Goal: Task Accomplishment & Management: Manage account settings

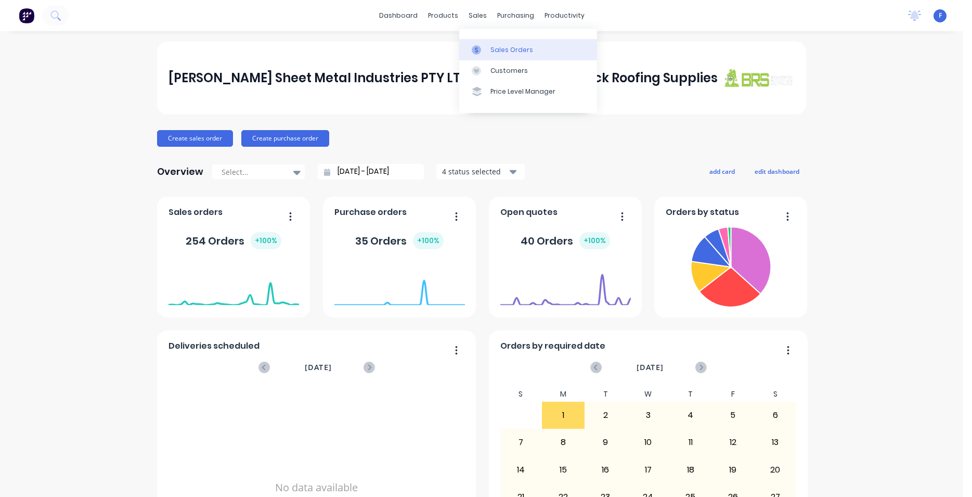
click at [503, 47] on div "Sales Orders" at bounding box center [511, 49] width 43 height 9
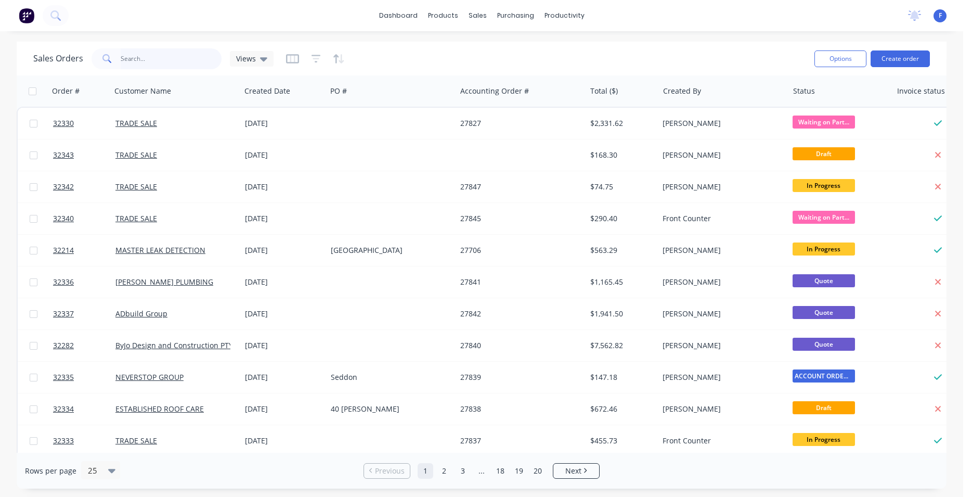
click at [151, 57] on input "text" at bounding box center [171, 58] width 101 height 21
click at [189, 61] on input "text" at bounding box center [171, 58] width 101 height 21
type input "32269"
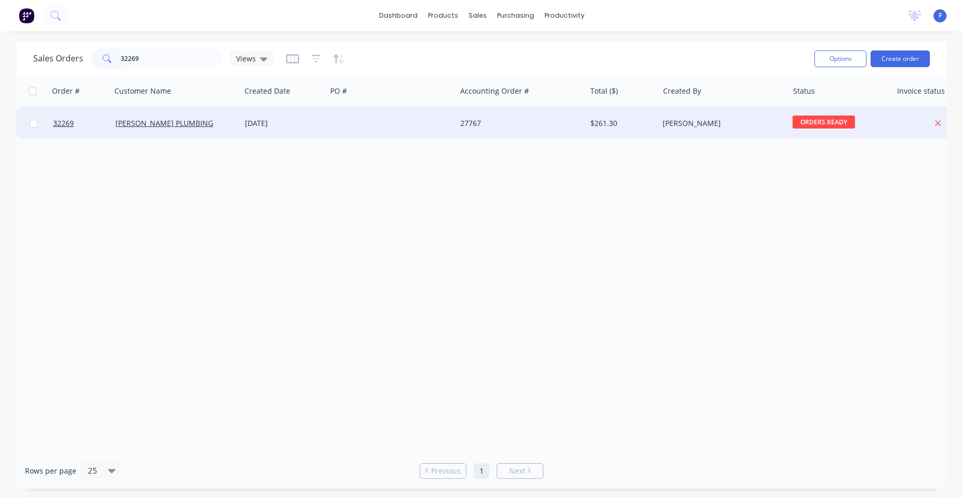
click at [499, 132] on div "27767" at bounding box center [520, 123] width 129 height 31
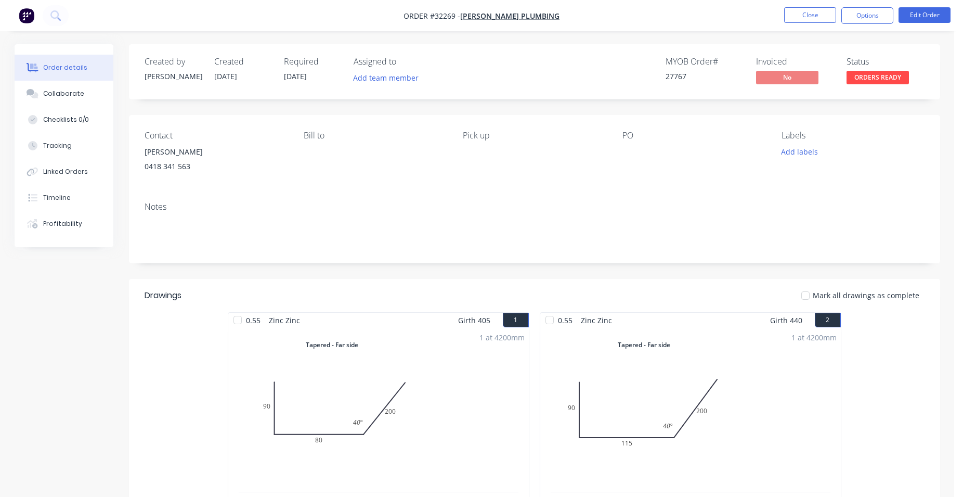
click at [868, 77] on span "ORDERS READY" at bounding box center [878, 77] width 62 height 13
click at [917, 17] on button "Edit Order" at bounding box center [925, 15] width 52 height 16
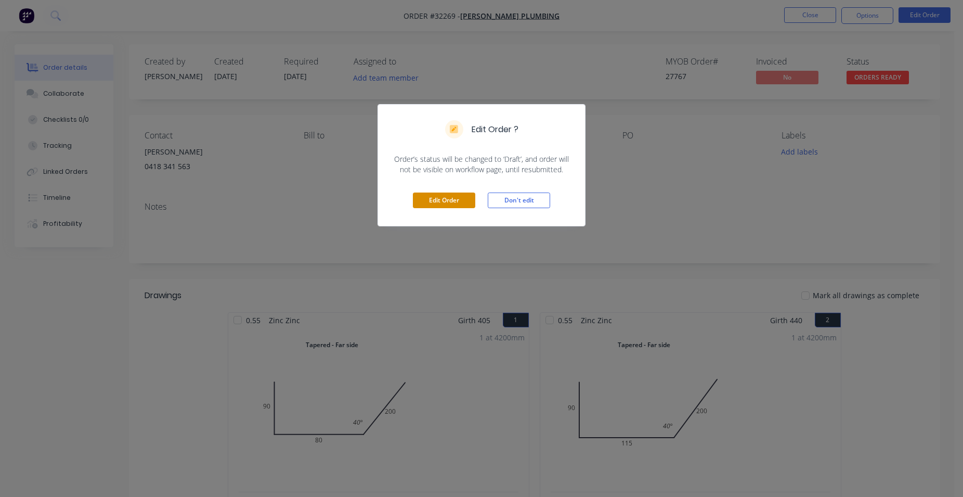
click at [457, 204] on button "Edit Order" at bounding box center [444, 200] width 62 height 16
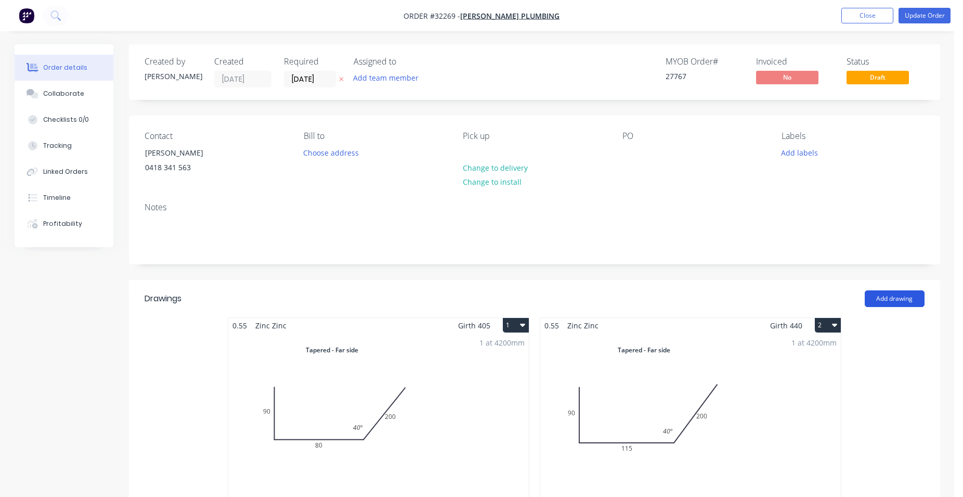
click at [905, 301] on button "Add drawing" at bounding box center [895, 298] width 60 height 17
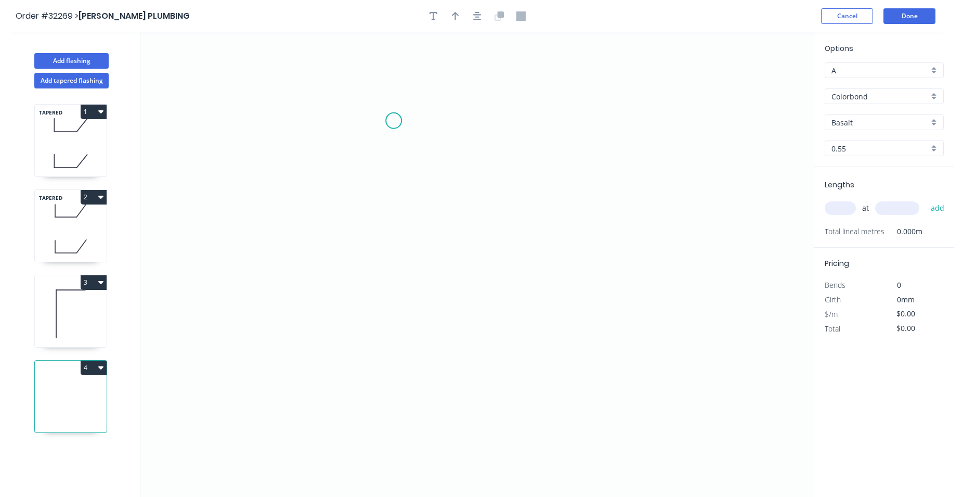
click at [394, 120] on icon "0" at bounding box center [476, 264] width 673 height 464
click at [385, 225] on icon "0" at bounding box center [476, 264] width 673 height 464
click at [568, 237] on icon "0 ?" at bounding box center [476, 264] width 673 height 464
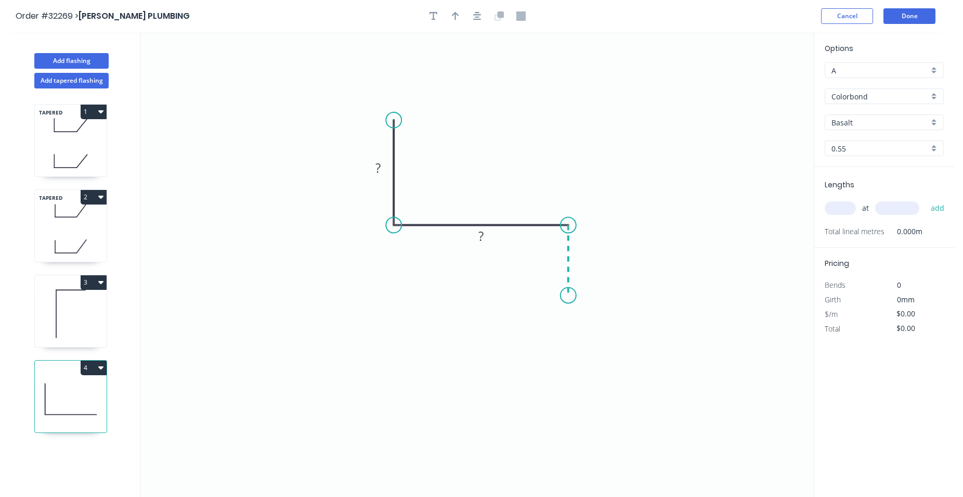
click at [568, 295] on icon "0 ? ?" at bounding box center [476, 264] width 673 height 464
click at [382, 167] on rect at bounding box center [378, 168] width 21 height 15
type input "$7.85"
click at [472, 15] on button "button" at bounding box center [478, 16] width 16 height 16
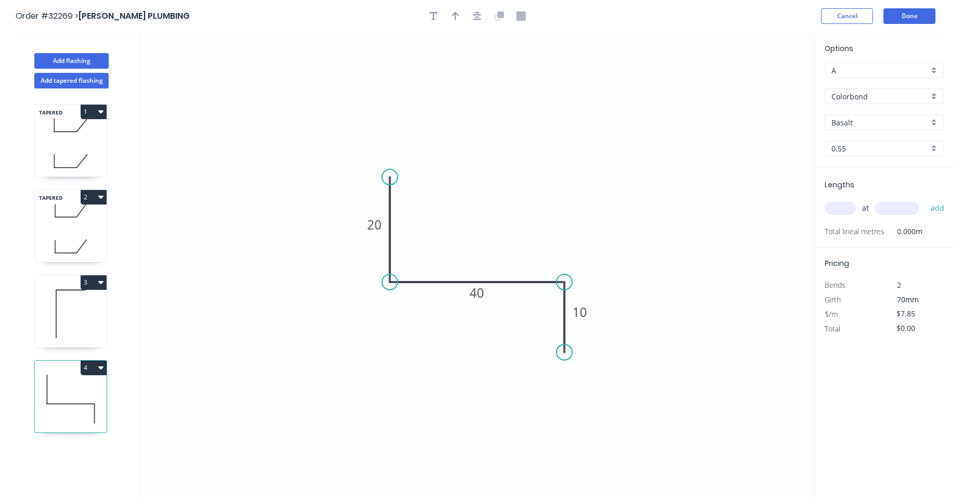
drag, startPoint x: 938, startPoint y: 95, endPoint x: 933, endPoint y: 100, distance: 6.7
click at [936, 98] on div "Colorbond" at bounding box center [884, 96] width 119 height 16
click at [874, 171] on div "Zinc" at bounding box center [884, 171] width 118 height 18
type input "Zinc"
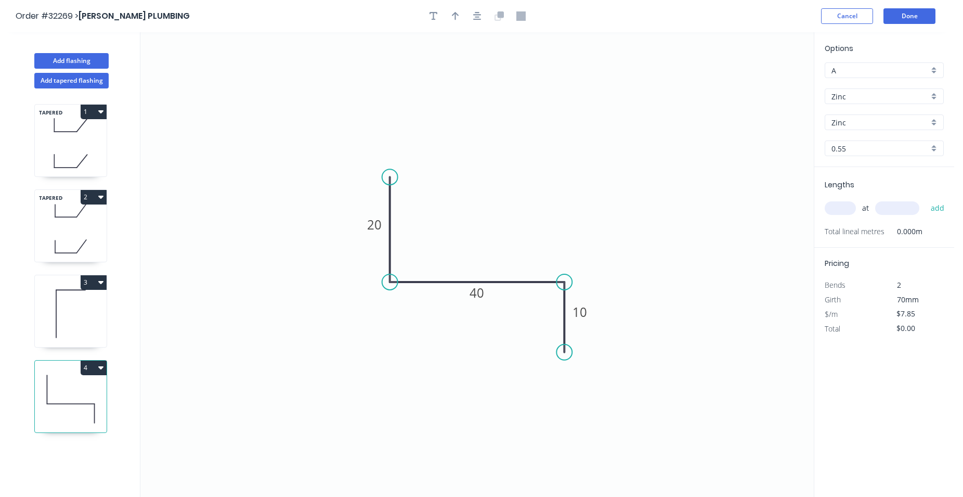
type input "$7.28"
click at [843, 203] on input "text" at bounding box center [840, 208] width 31 height 14
type input "1"
type input "1100"
click at [926, 199] on button "add" at bounding box center [938, 208] width 24 height 18
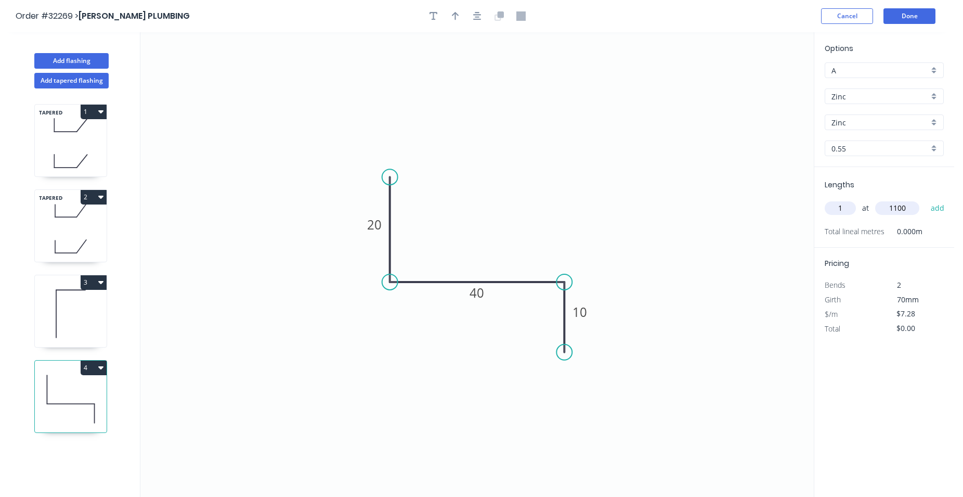
type input "$8.01"
click at [923, 19] on button "Done" at bounding box center [909, 16] width 52 height 16
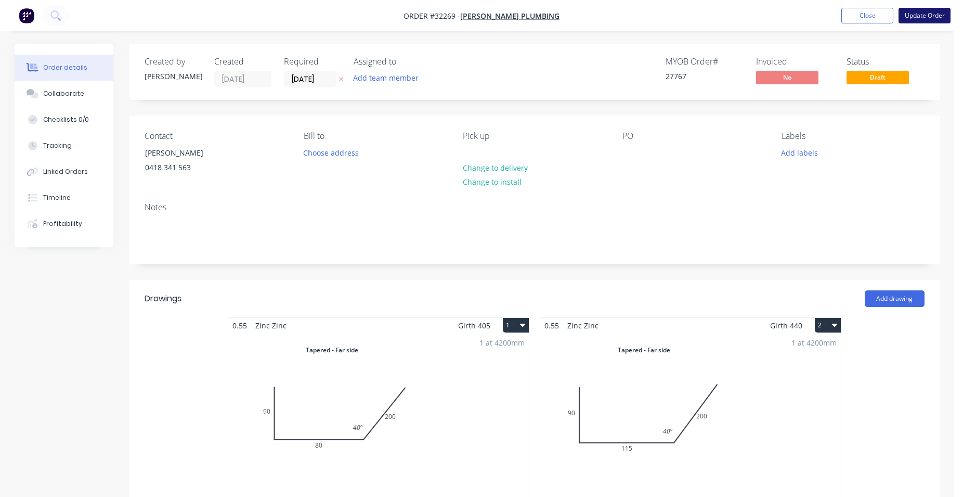
click at [919, 18] on button "Update Order" at bounding box center [925, 16] width 52 height 16
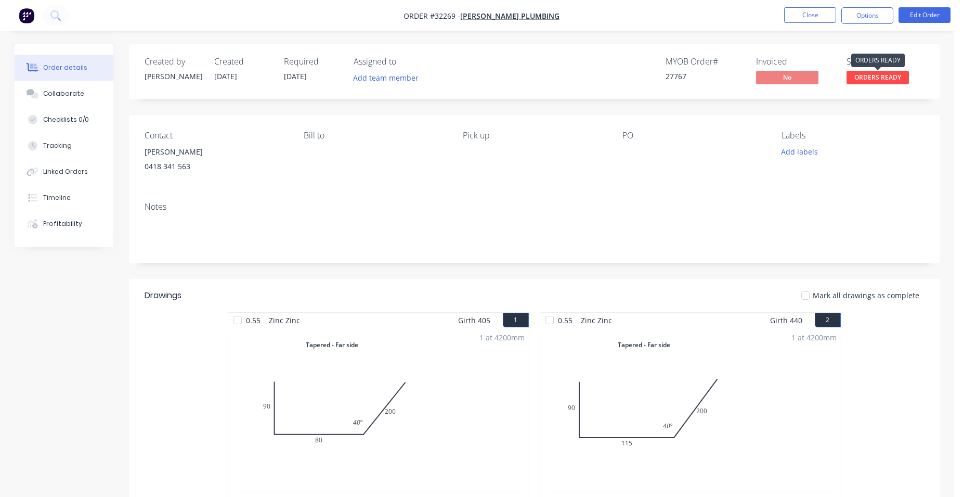
click at [881, 80] on span "ORDERS READY" at bounding box center [878, 77] width 62 height 13
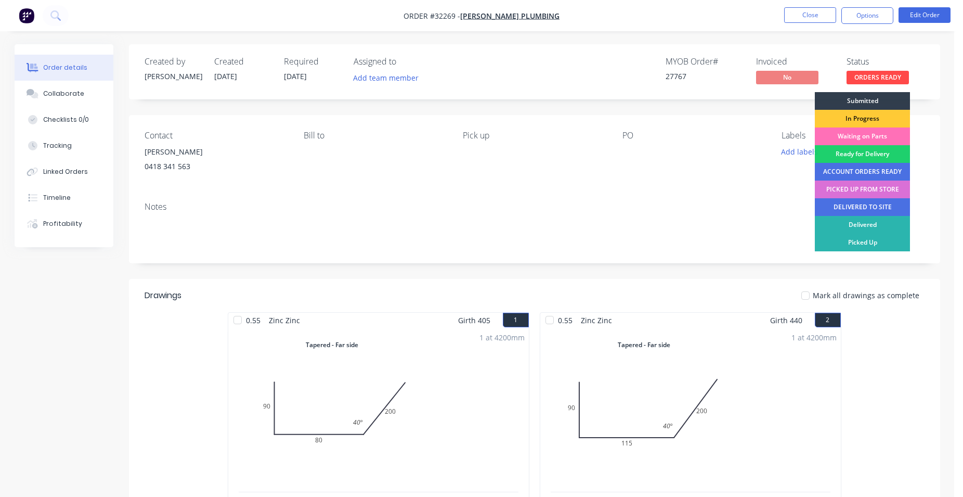
click at [866, 189] on div "PICKED UP FROM STORE" at bounding box center [862, 189] width 95 height 18
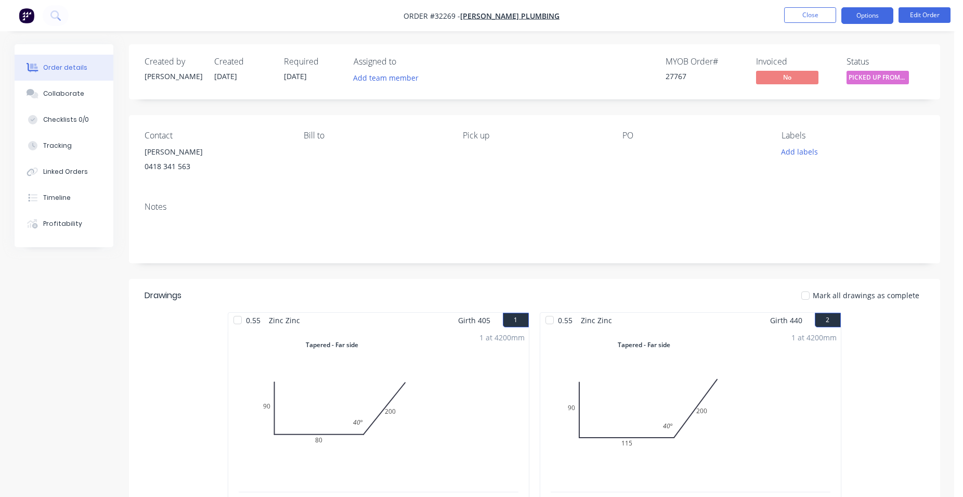
click at [865, 15] on button "Options" at bounding box center [867, 15] width 52 height 17
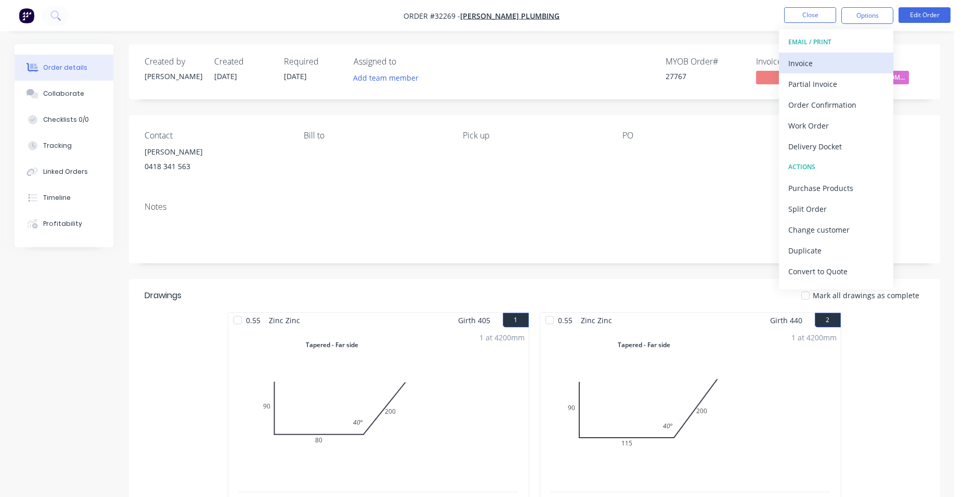
click at [824, 63] on div "Invoice" at bounding box center [836, 63] width 96 height 15
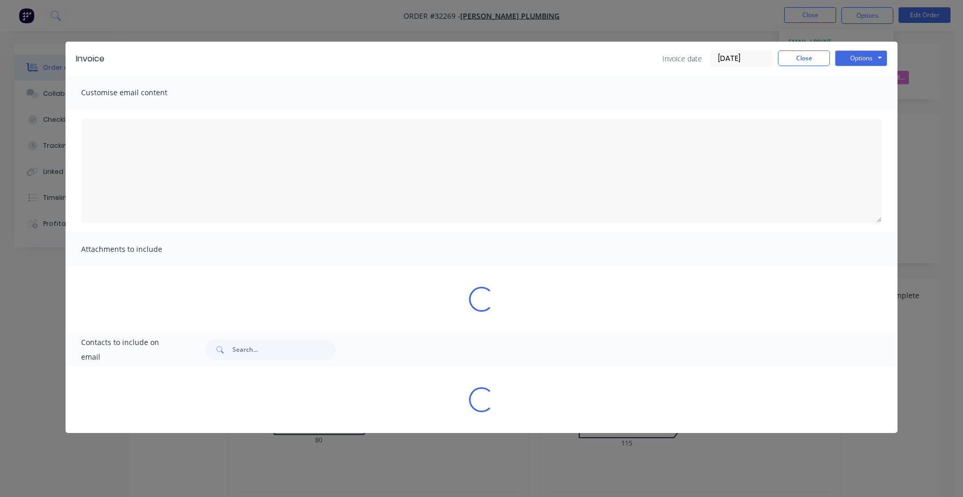
type textarea "A PDF copy of the order has been attached to this email. To view your order onl…"
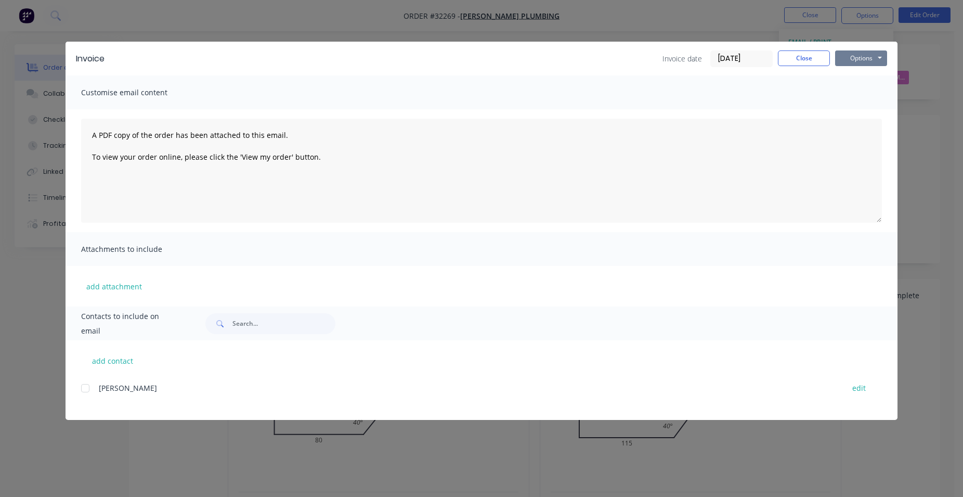
click at [849, 62] on button "Options" at bounding box center [861, 58] width 52 height 16
click at [865, 97] on button "Print" at bounding box center [868, 93] width 67 height 17
click at [803, 59] on button "Close" at bounding box center [804, 58] width 52 height 16
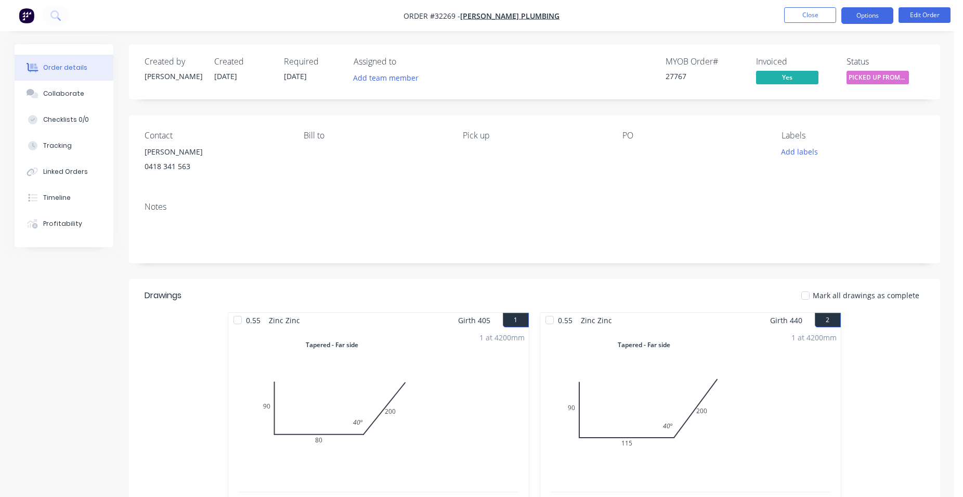
click at [855, 11] on button "Options" at bounding box center [867, 15] width 52 height 17
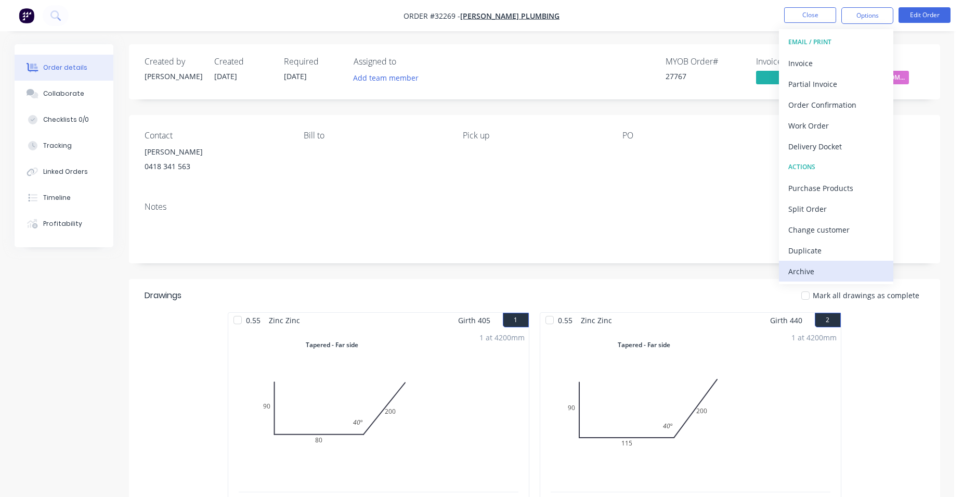
click at [812, 268] on div "Archive" at bounding box center [836, 271] width 96 height 15
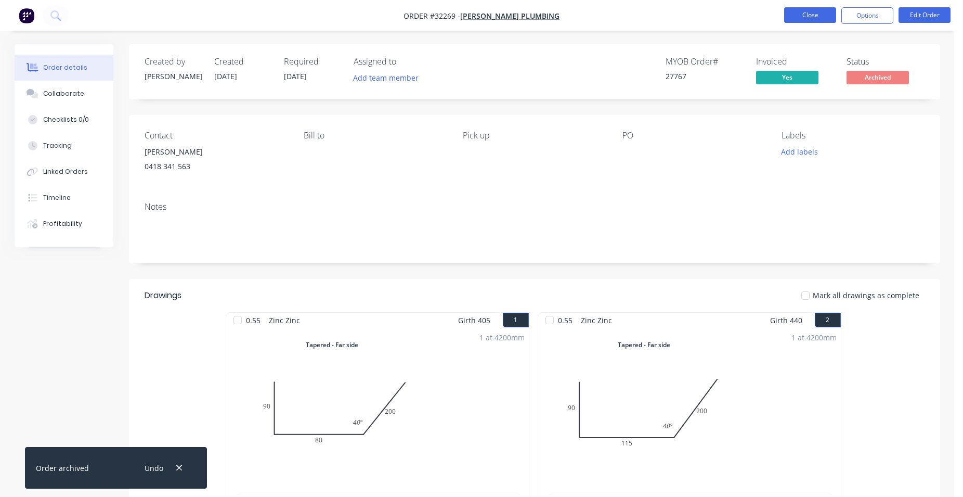
click at [796, 17] on button "Close" at bounding box center [810, 15] width 52 height 16
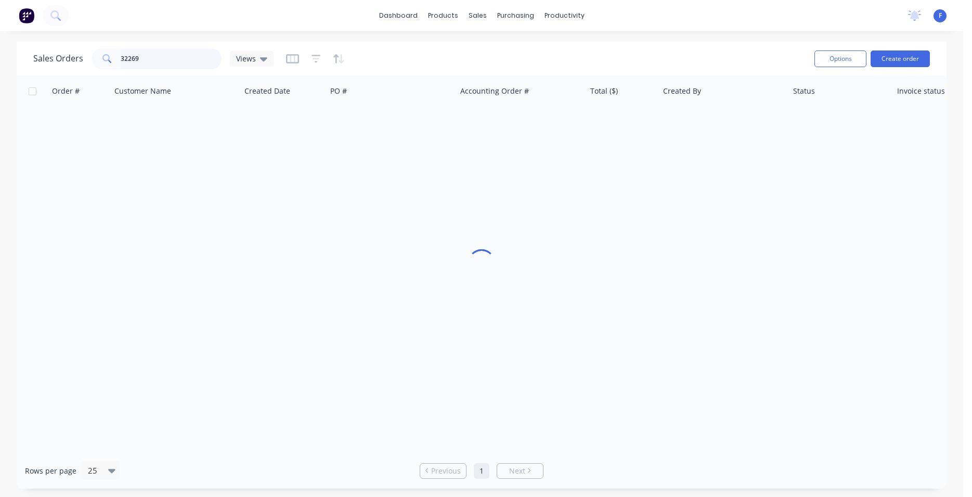
click at [166, 58] on input "32269" at bounding box center [171, 58] width 101 height 21
type input "3"
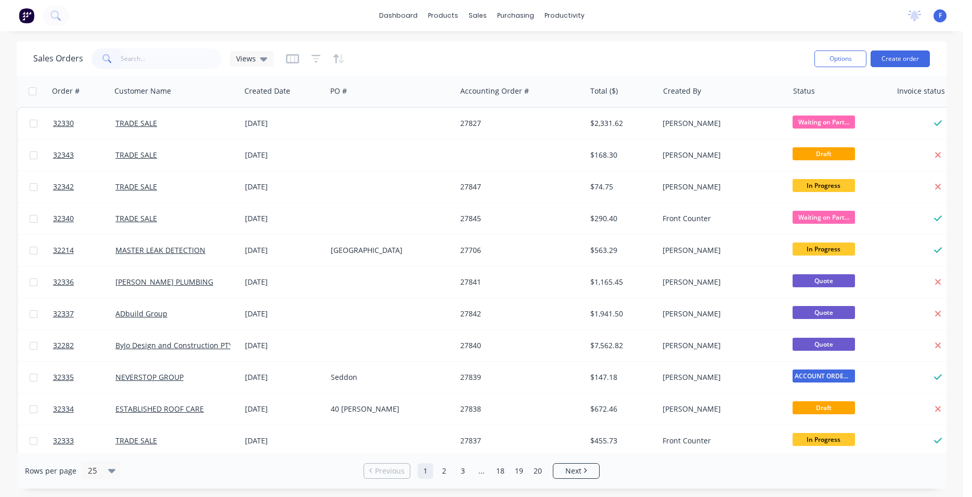
click at [28, 18] on img at bounding box center [27, 16] width 16 height 16
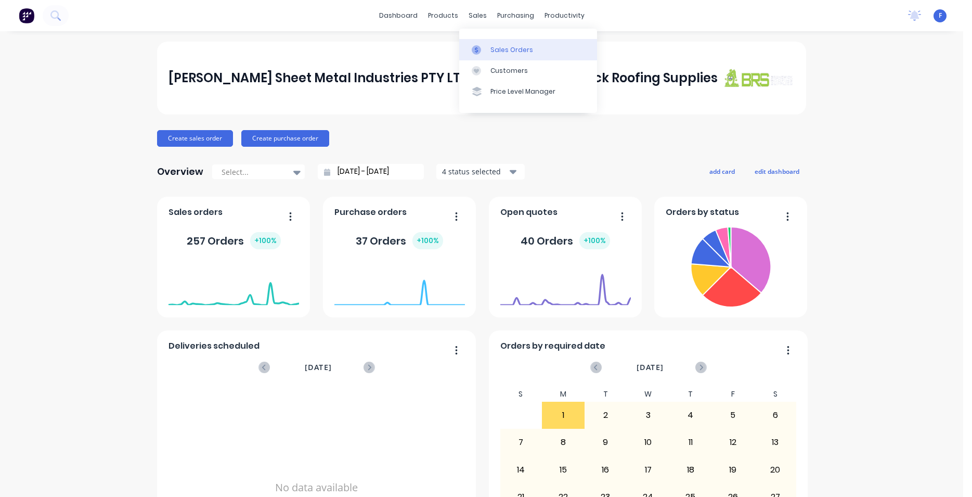
click at [507, 47] on div "Sales Orders" at bounding box center [511, 49] width 43 height 9
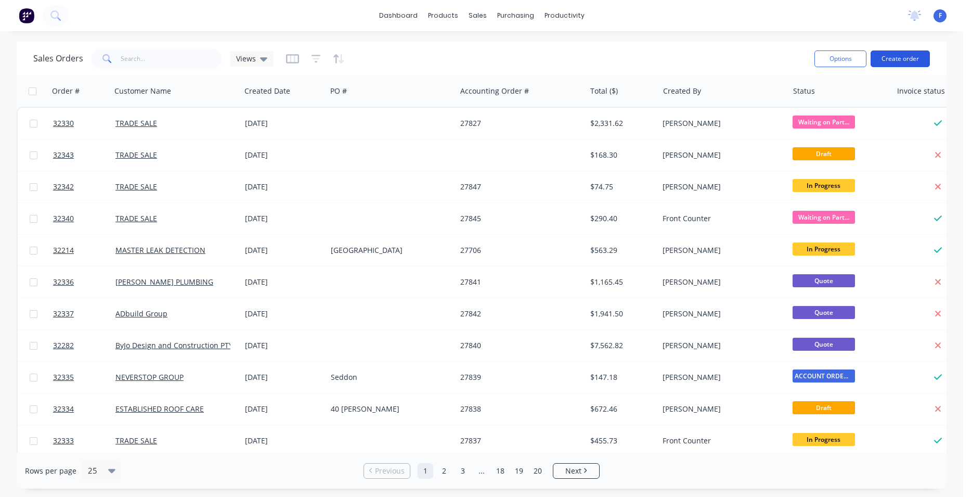
click at [894, 60] on button "Create order" at bounding box center [899, 58] width 59 height 17
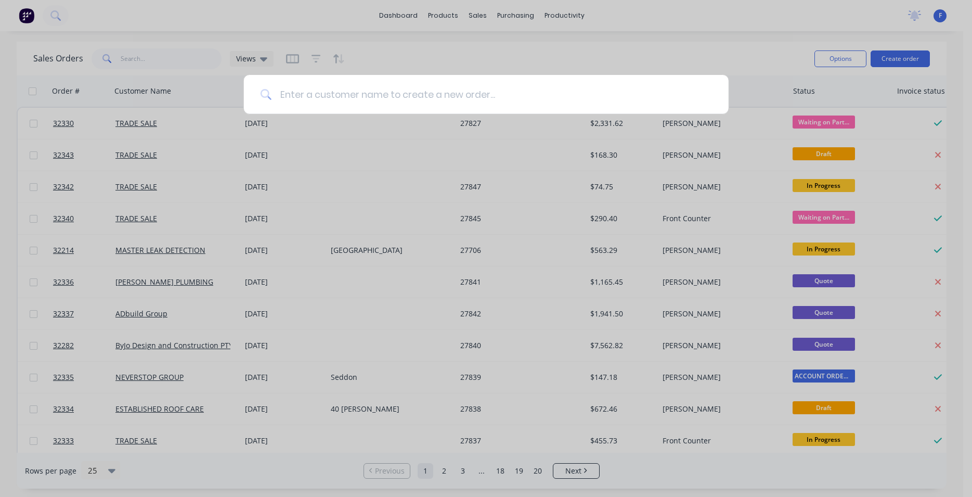
click at [640, 102] on input at bounding box center [491, 94] width 440 height 39
click at [161, 283] on div at bounding box center [486, 248] width 972 height 497
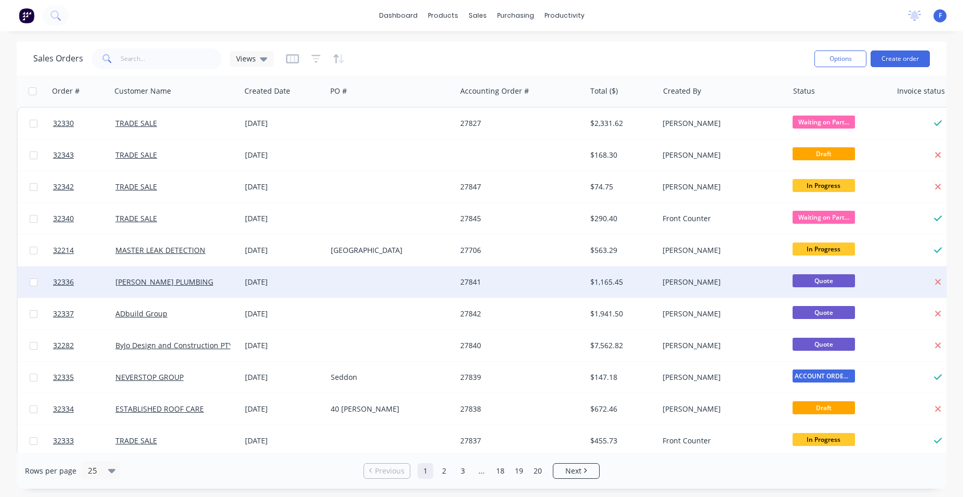
click at [314, 283] on div "[DATE]" at bounding box center [283, 282] width 77 height 10
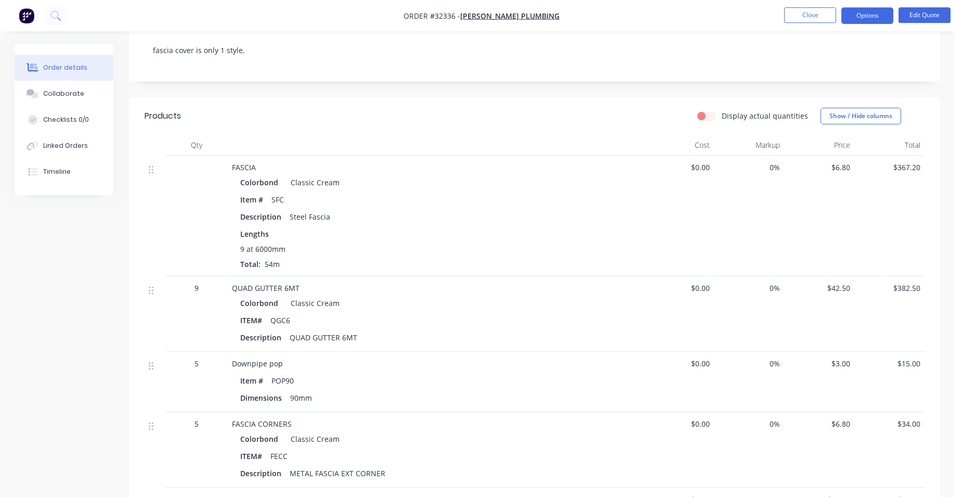
scroll to position [106, 0]
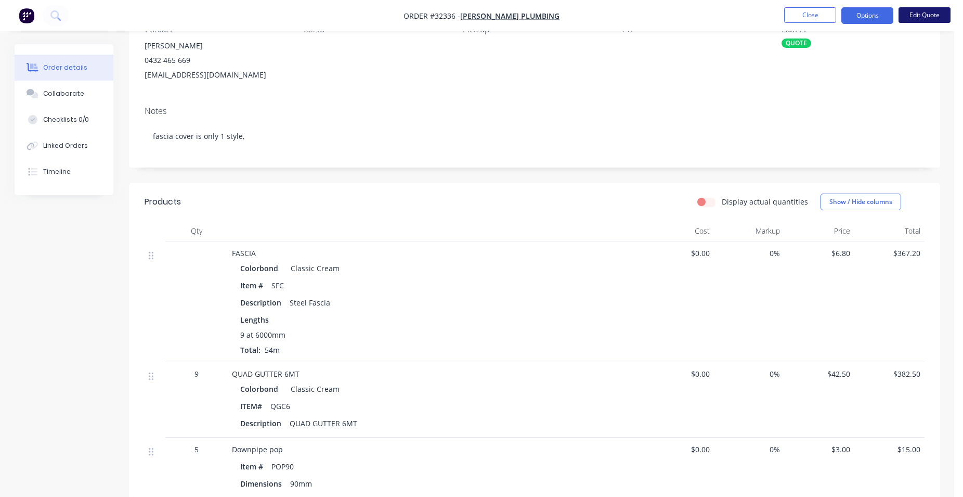
click at [913, 11] on button "Edit Quote" at bounding box center [925, 15] width 52 height 16
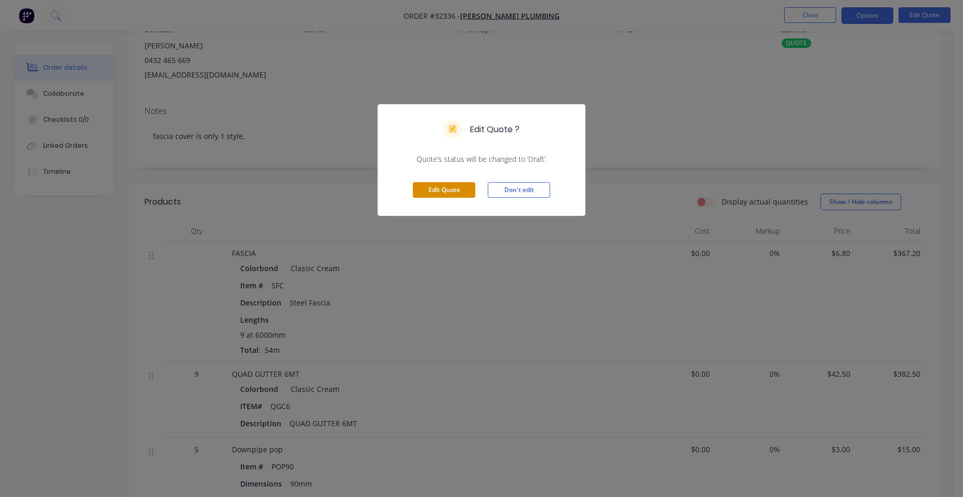
click at [438, 191] on button "Edit Quote" at bounding box center [444, 190] width 62 height 16
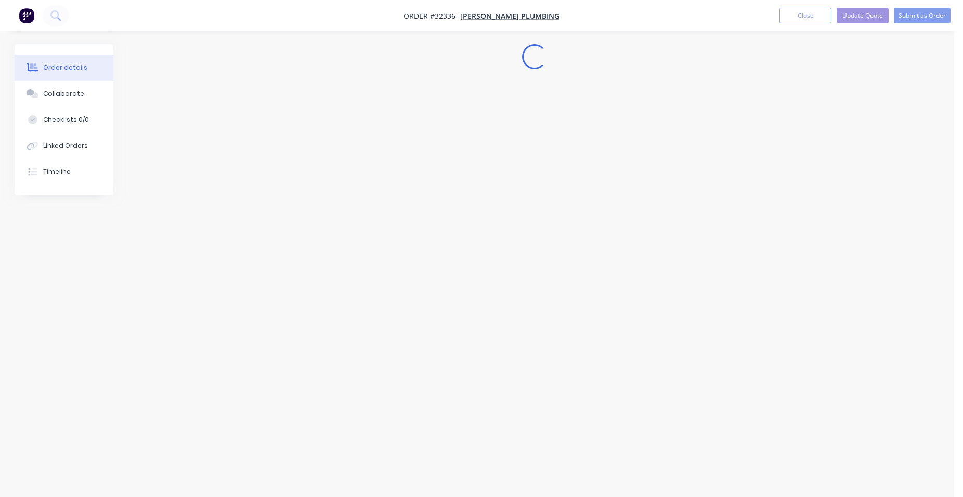
scroll to position [0, 0]
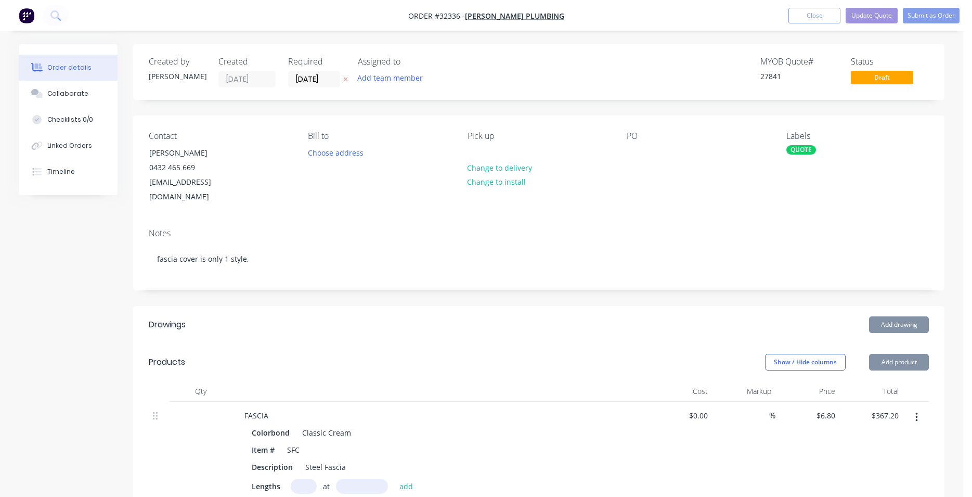
type input "$6.80"
type input "$367.20"
type input "$42.50"
type input "$382.50"
type input "$3.00"
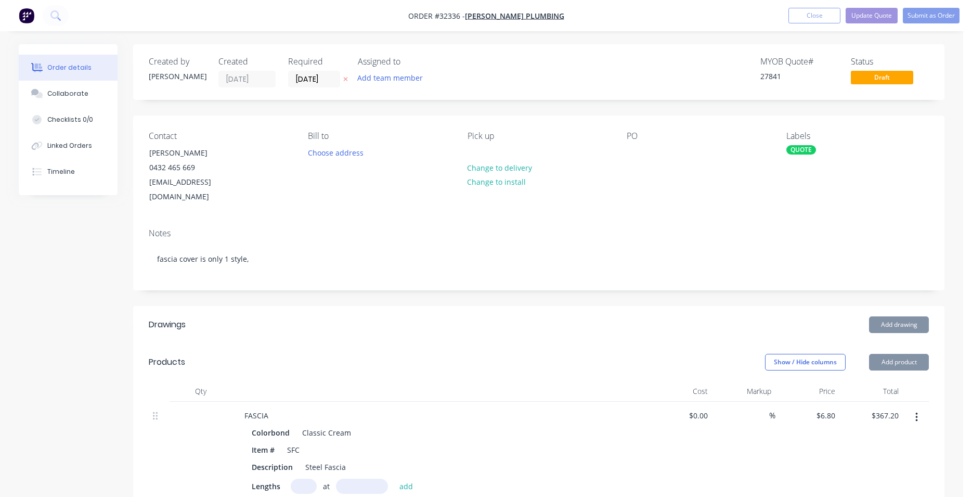
type input "$15.00"
type input "$6.80"
type input "$34.00"
type input "$16.80"
type input "$84.00"
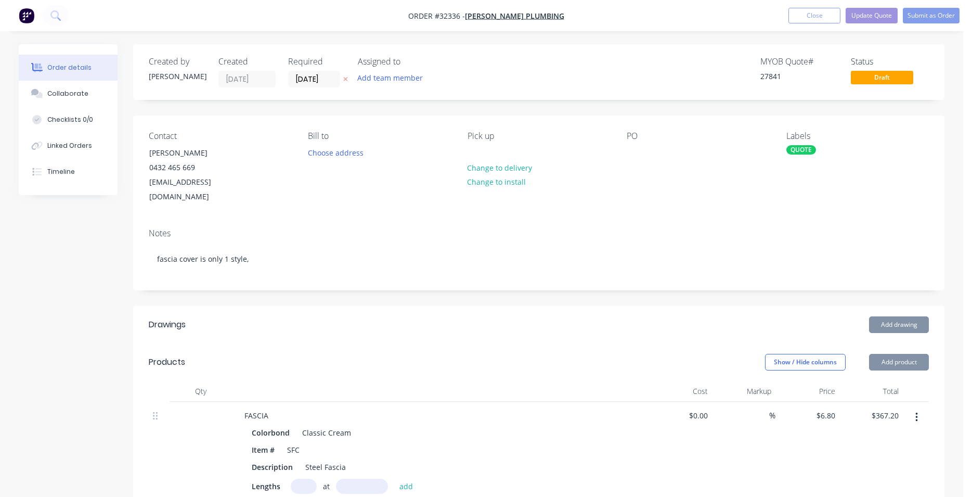
type input "$16.80"
type input "$3.20"
type input "$128.00"
type input "$7.50"
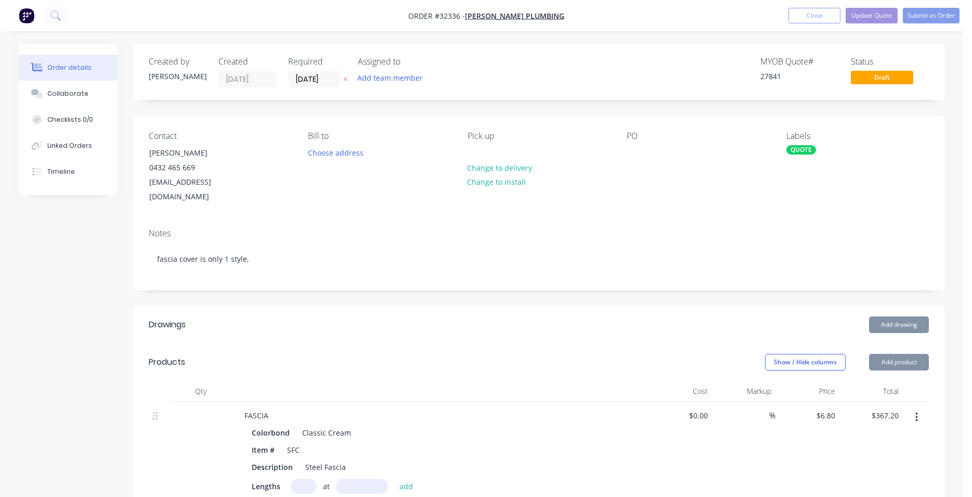
type input "$7.50"
type input "$9.50"
type input "$12.50"
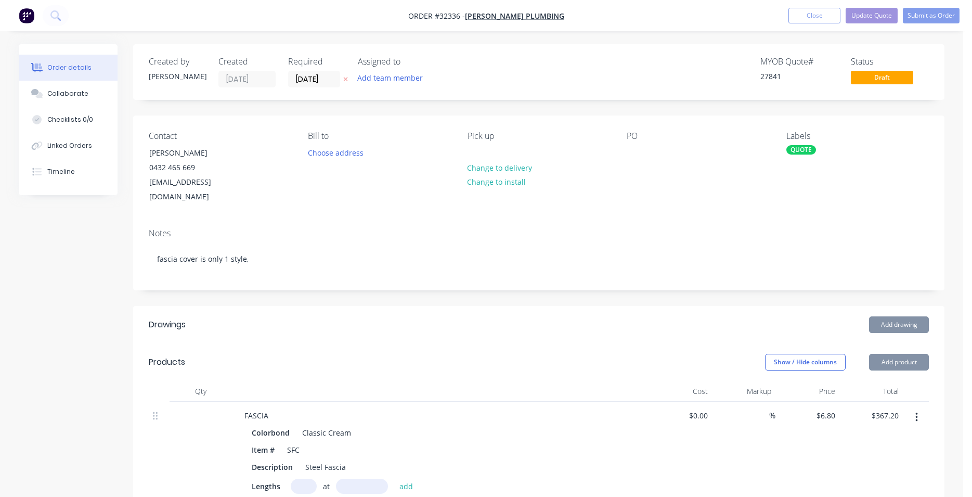
type input "$2.50"
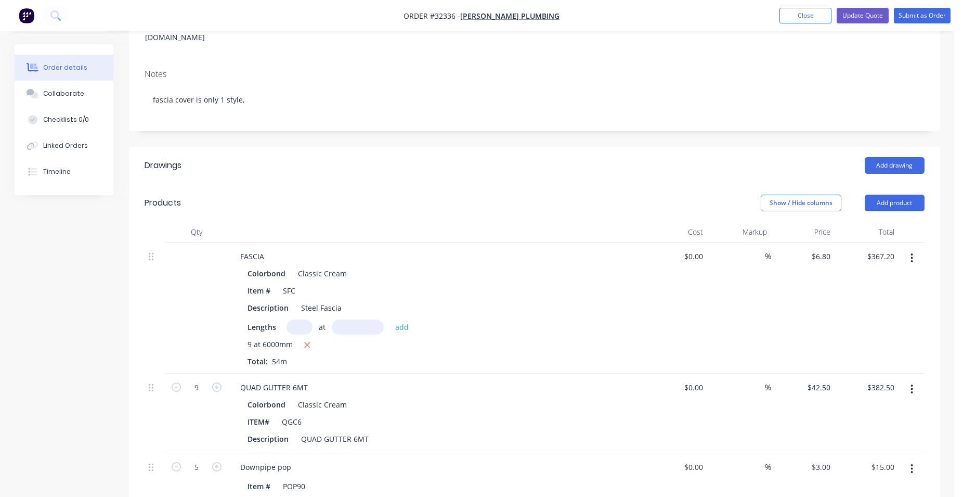
scroll to position [212, 0]
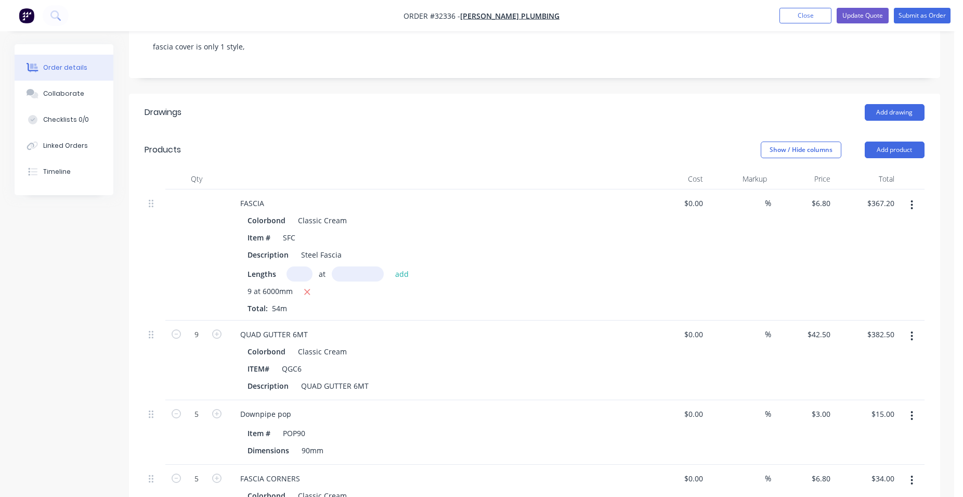
click at [912, 199] on icon "button" at bounding box center [911, 204] width 3 height 11
click at [878, 287] on div "Delete" at bounding box center [875, 294] width 80 height 15
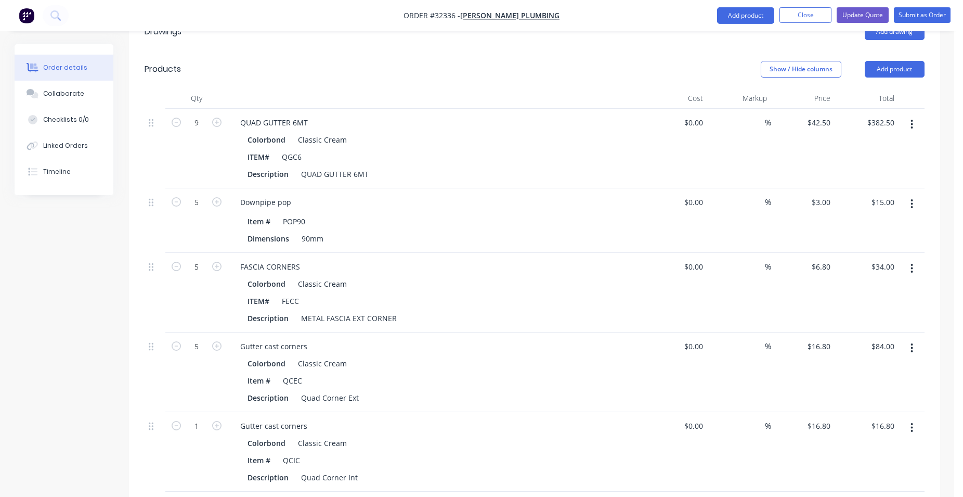
scroll to position [371, 0]
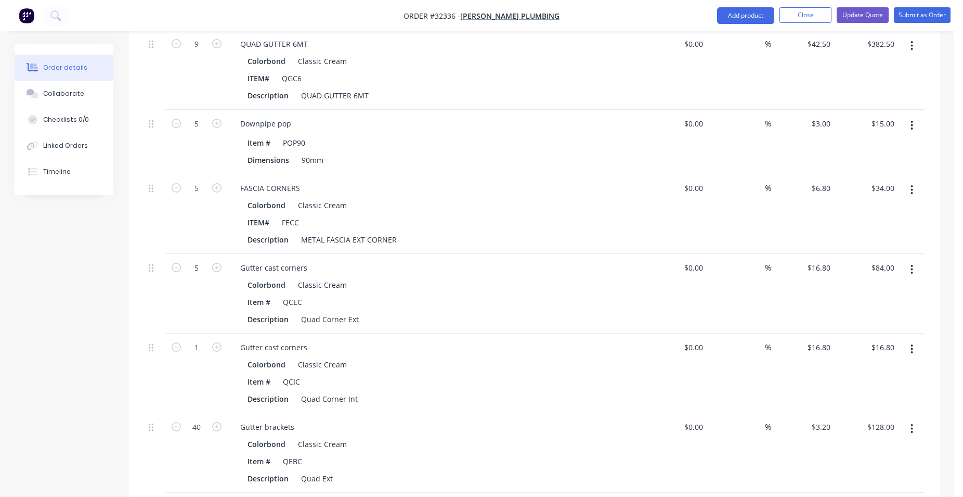
click at [914, 180] on button "button" at bounding box center [912, 189] width 24 height 19
click at [867, 272] on div "Delete" at bounding box center [875, 279] width 80 height 15
click at [216, 183] on icon "button" at bounding box center [216, 187] width 9 height 9
type input "6"
type input "$100.80"
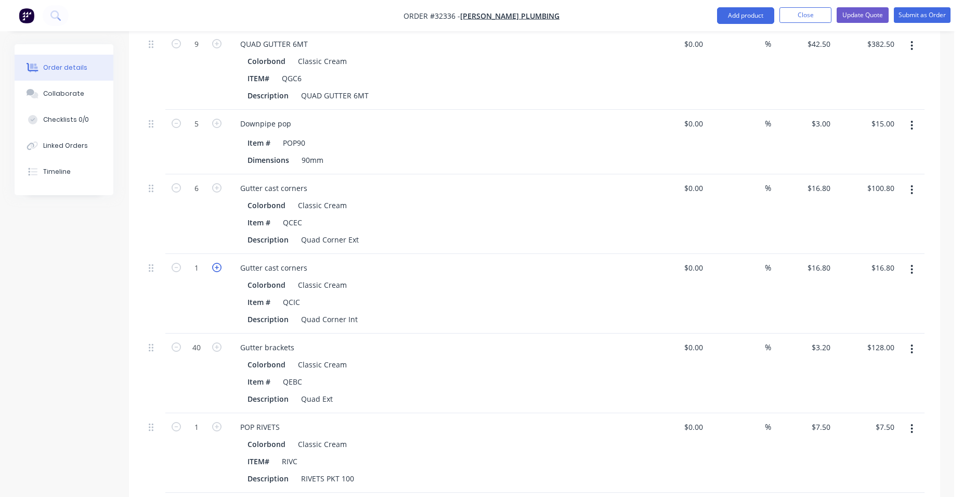
click at [216, 263] on icon "button" at bounding box center [216, 267] width 9 height 9
type input "2"
type input "$33.60"
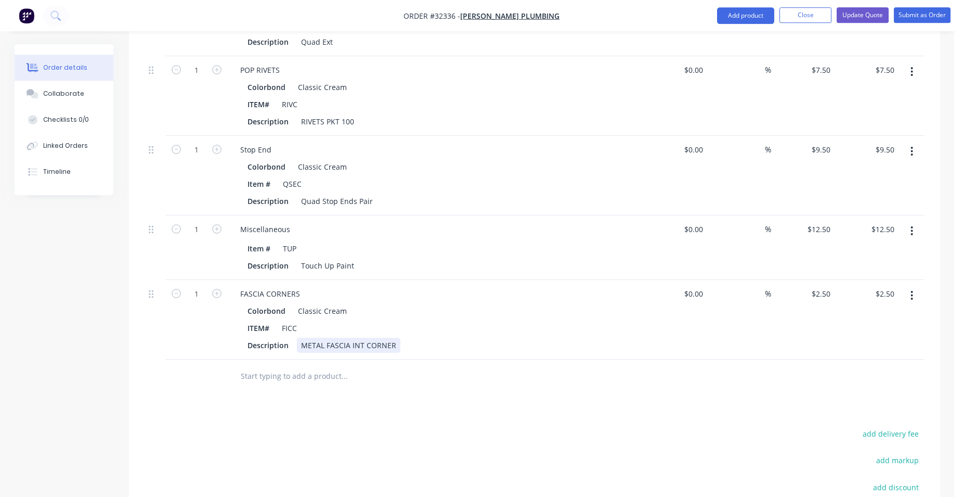
scroll to position [743, 0]
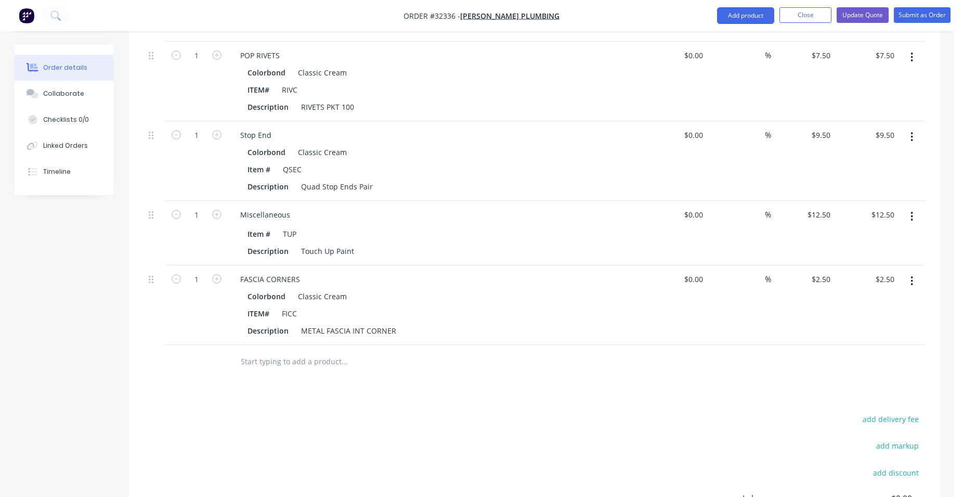
click at [912, 275] on icon "button" at bounding box center [911, 280] width 3 height 11
click at [895, 363] on div "Delete" at bounding box center [875, 370] width 80 height 15
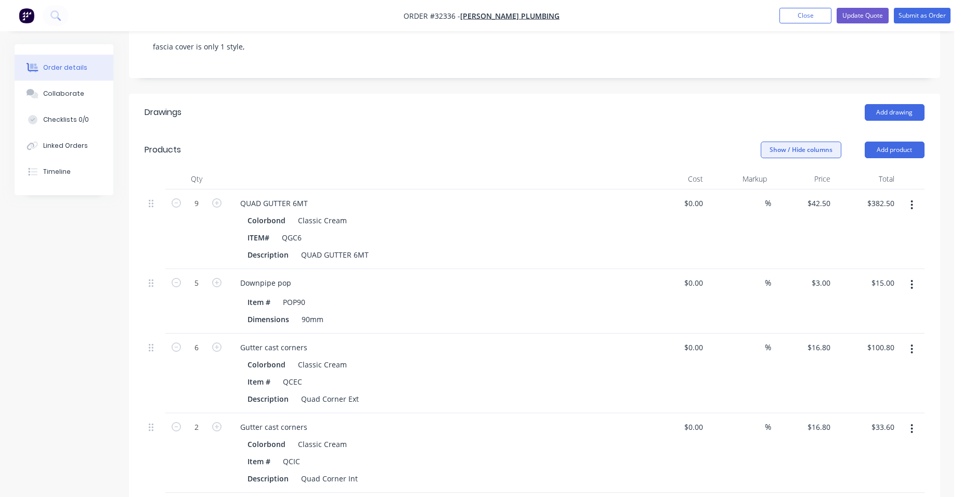
scroll to position [0, 0]
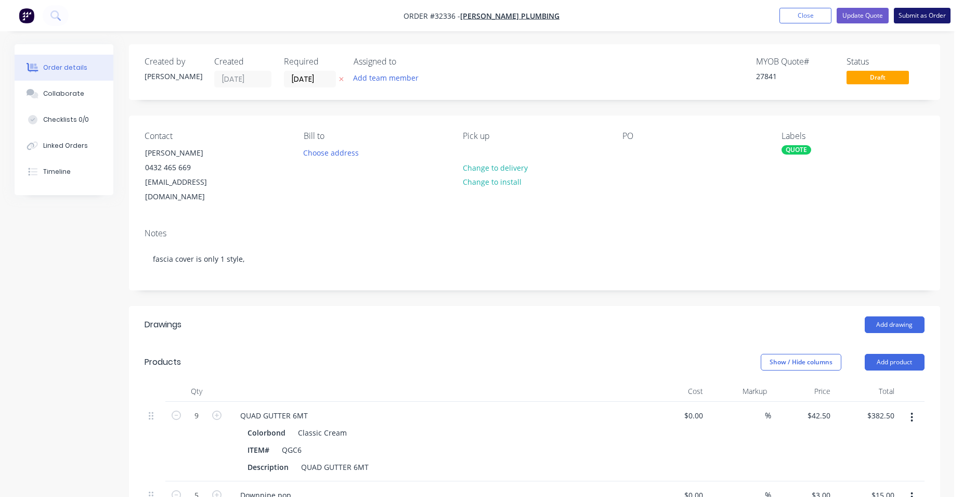
click at [909, 17] on button "Submit as Order" at bounding box center [922, 16] width 57 height 16
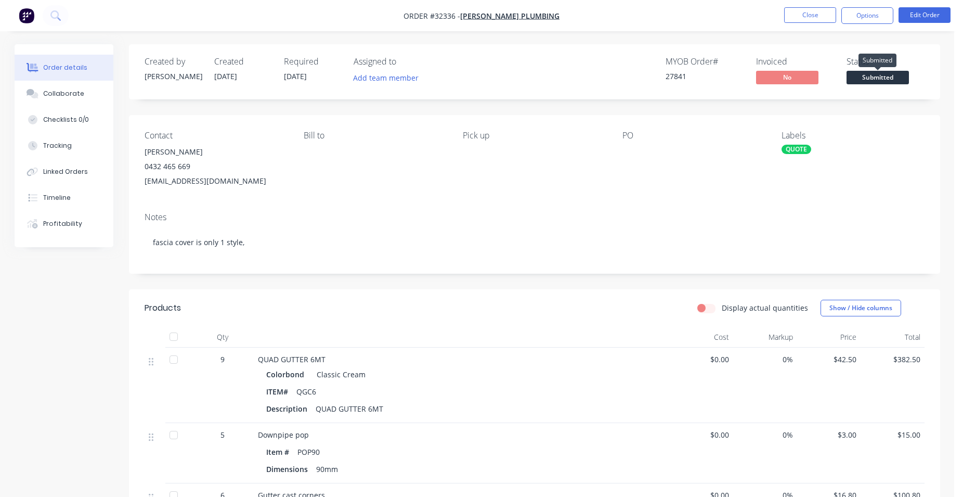
click at [901, 76] on span "Submitted" at bounding box center [878, 77] width 62 height 13
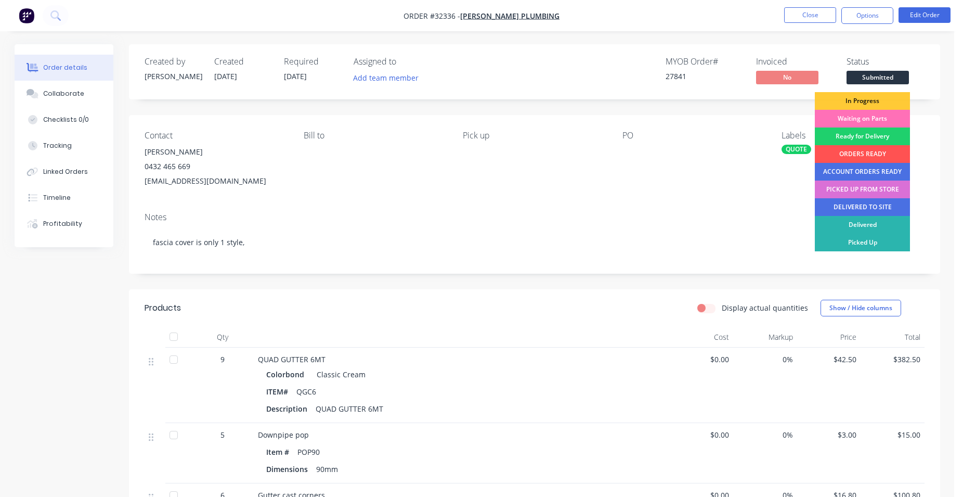
click at [868, 189] on div "PICKED UP FROM STORE" at bounding box center [862, 189] width 95 height 18
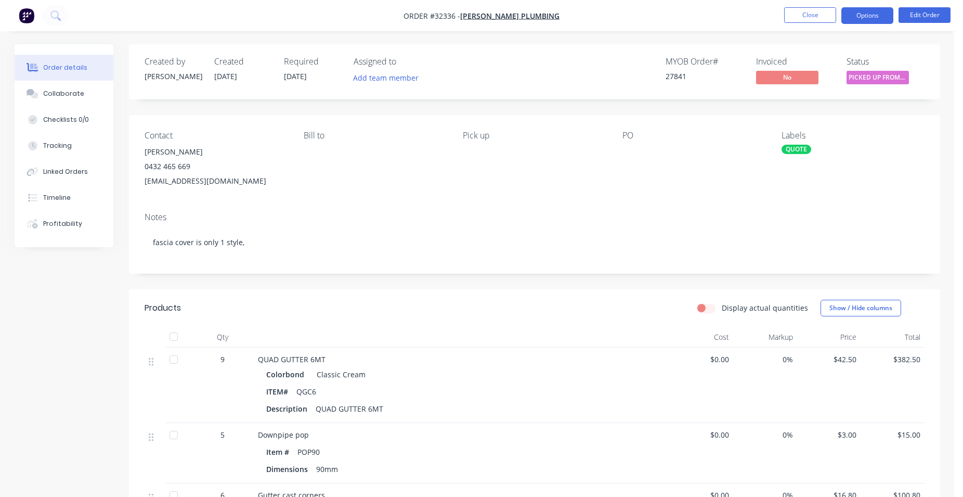
click at [860, 13] on button "Options" at bounding box center [867, 15] width 52 height 17
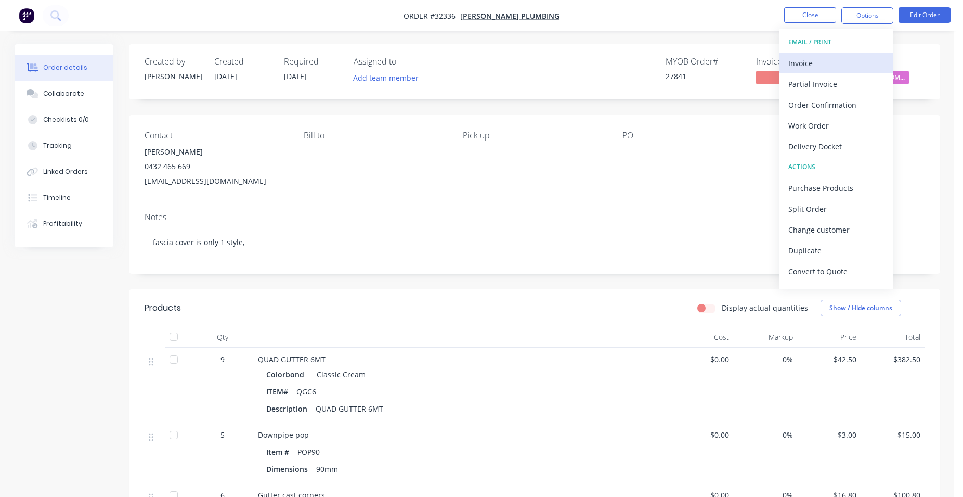
click at [848, 62] on div "Invoice" at bounding box center [836, 63] width 96 height 15
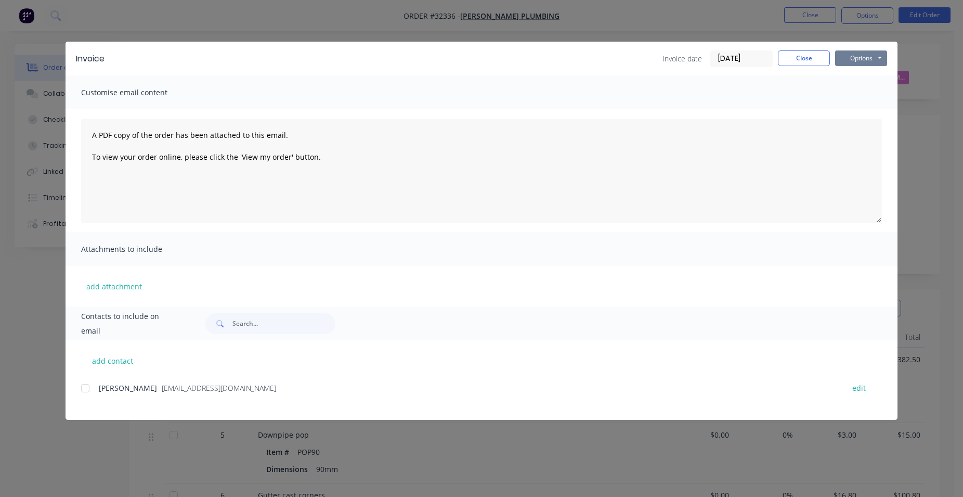
click at [861, 59] on button "Options" at bounding box center [861, 58] width 52 height 16
click at [866, 94] on button "Print" at bounding box center [868, 93] width 67 height 17
click at [795, 59] on button "Close" at bounding box center [804, 58] width 52 height 16
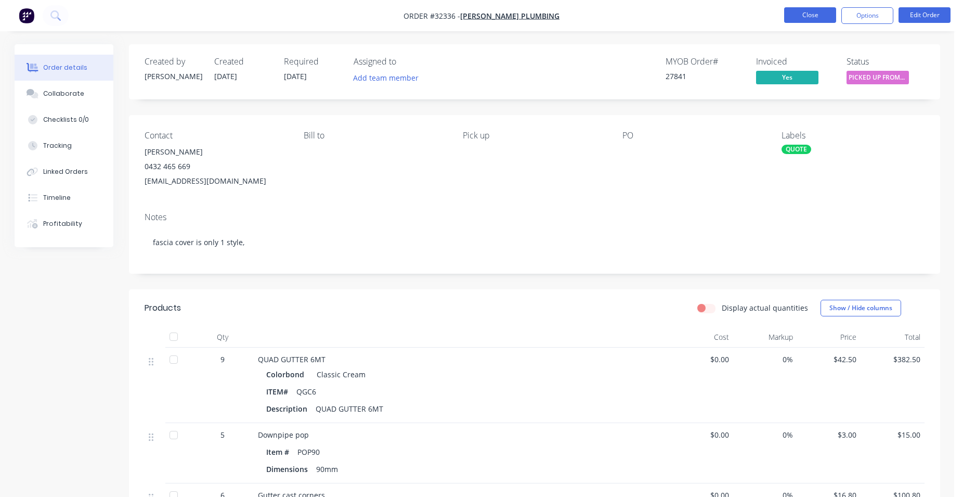
click at [817, 14] on button "Close" at bounding box center [810, 15] width 52 height 16
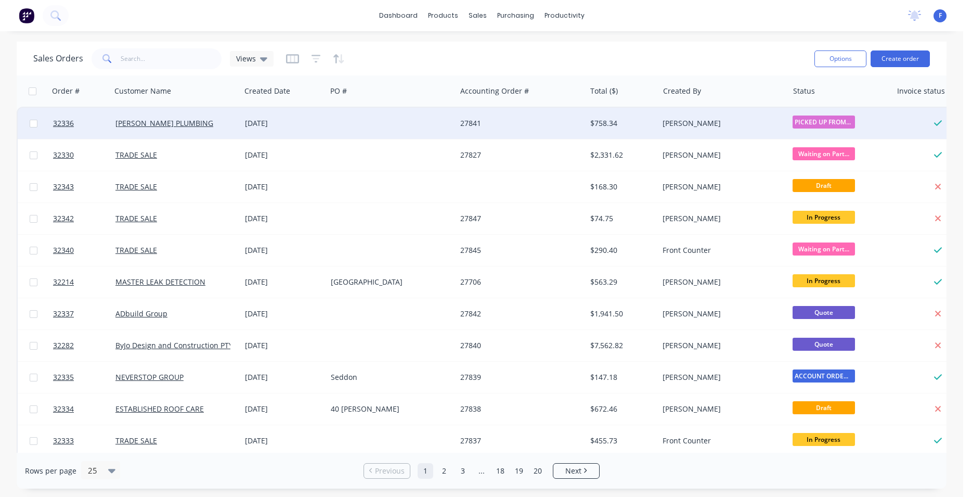
click at [770, 125] on div "[PERSON_NAME]" at bounding box center [719, 123] width 115 height 10
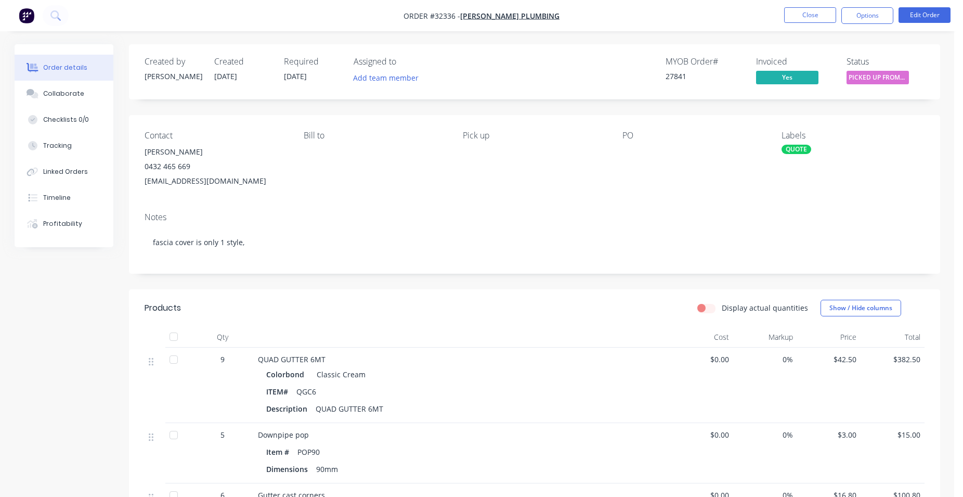
click at [797, 148] on div "QUOTE" at bounding box center [797, 149] width 30 height 9
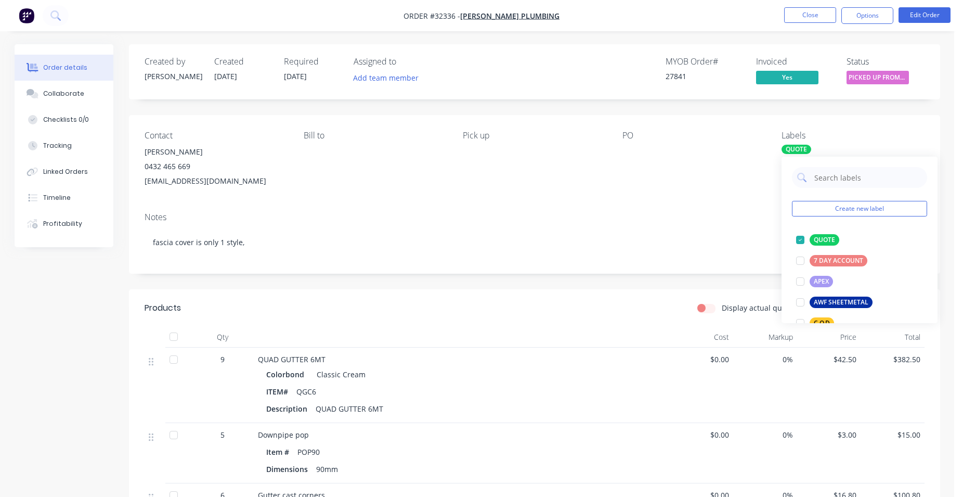
scroll to position [237, 0]
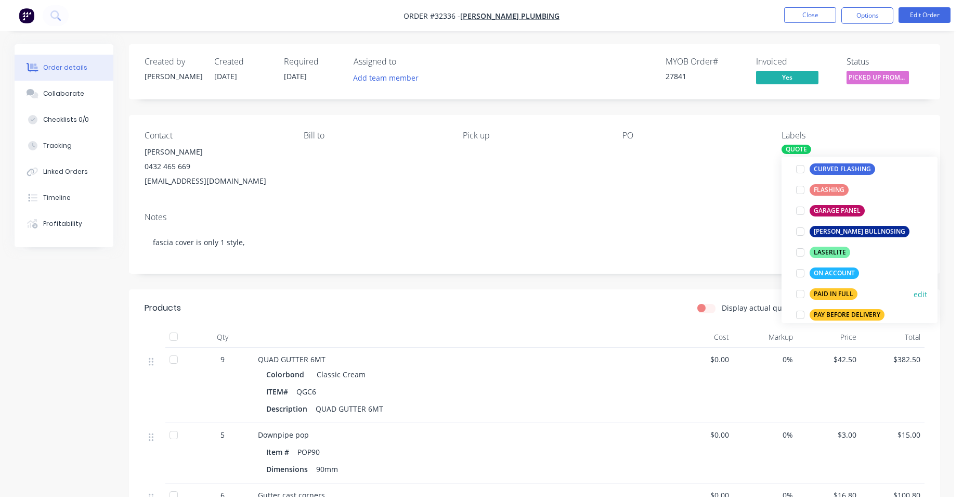
click at [821, 296] on div "PAID IN FULL" at bounding box center [834, 293] width 48 height 11
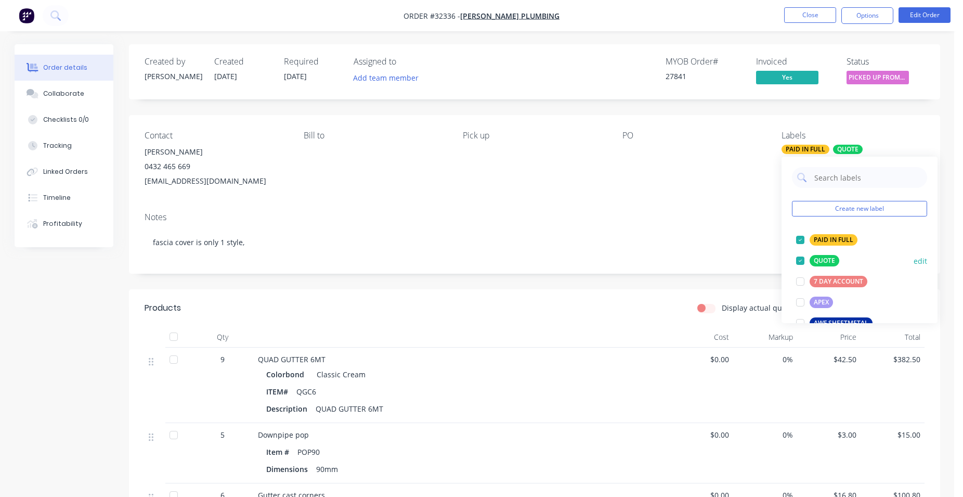
click at [822, 259] on div "QUOTE" at bounding box center [825, 260] width 30 height 11
click at [747, 156] on div at bounding box center [687, 152] width 130 height 15
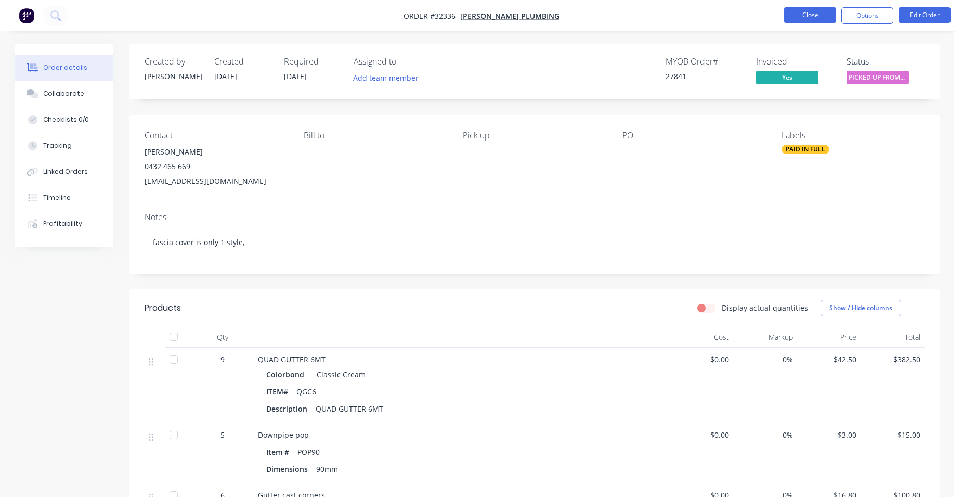
click at [798, 15] on button "Close" at bounding box center [810, 15] width 52 height 16
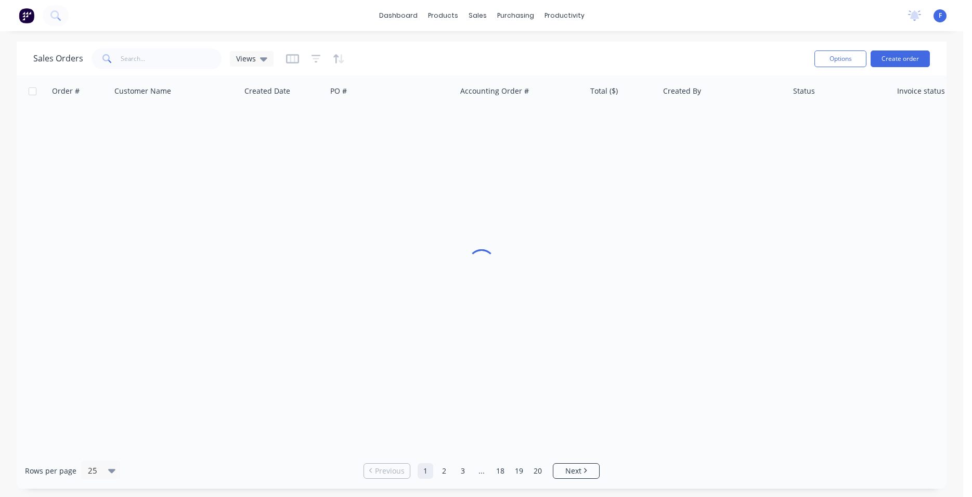
click at [26, 18] on img at bounding box center [27, 16] width 16 height 16
